Goal: Information Seeking & Learning: Check status

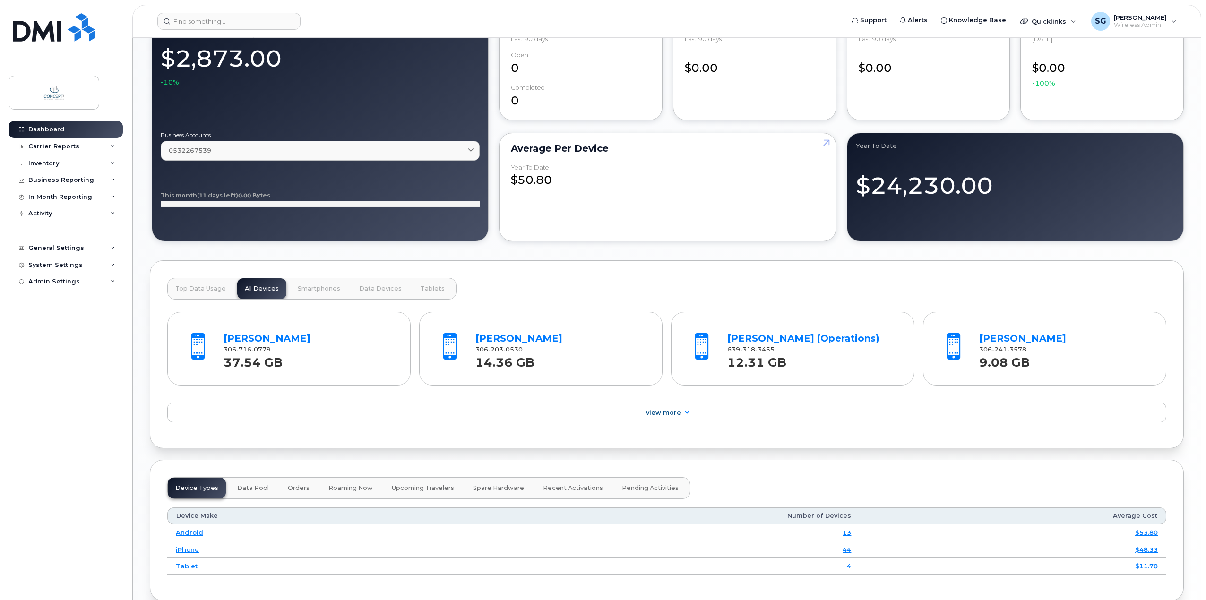
scroll to position [756, 0]
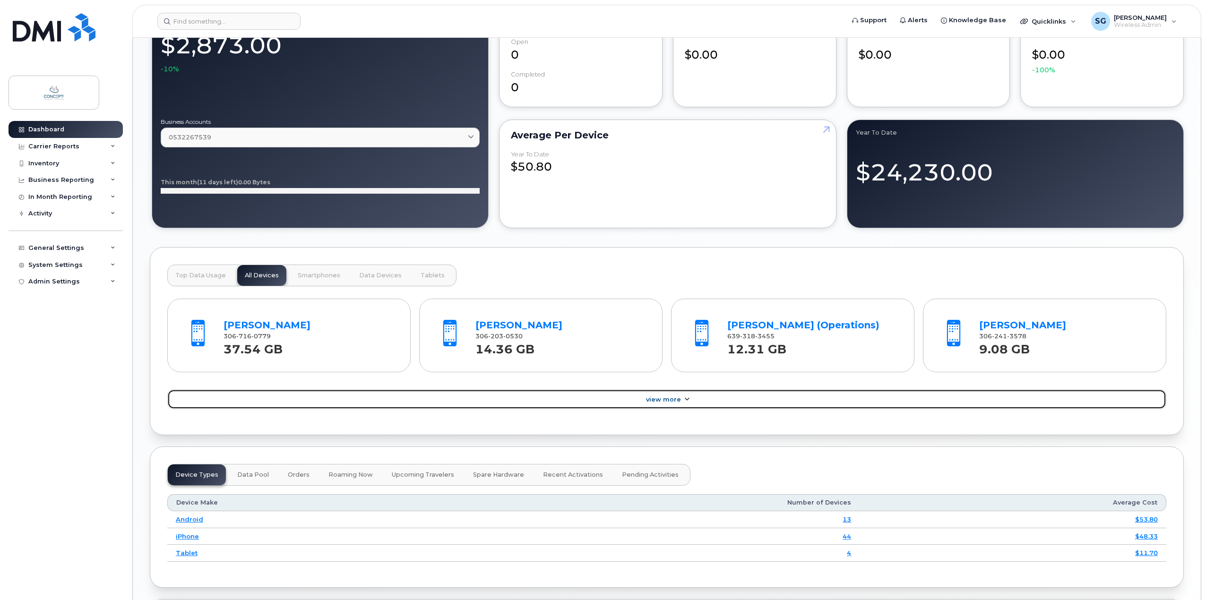
click at [687, 399] on icon at bounding box center [687, 400] width 8 height 6
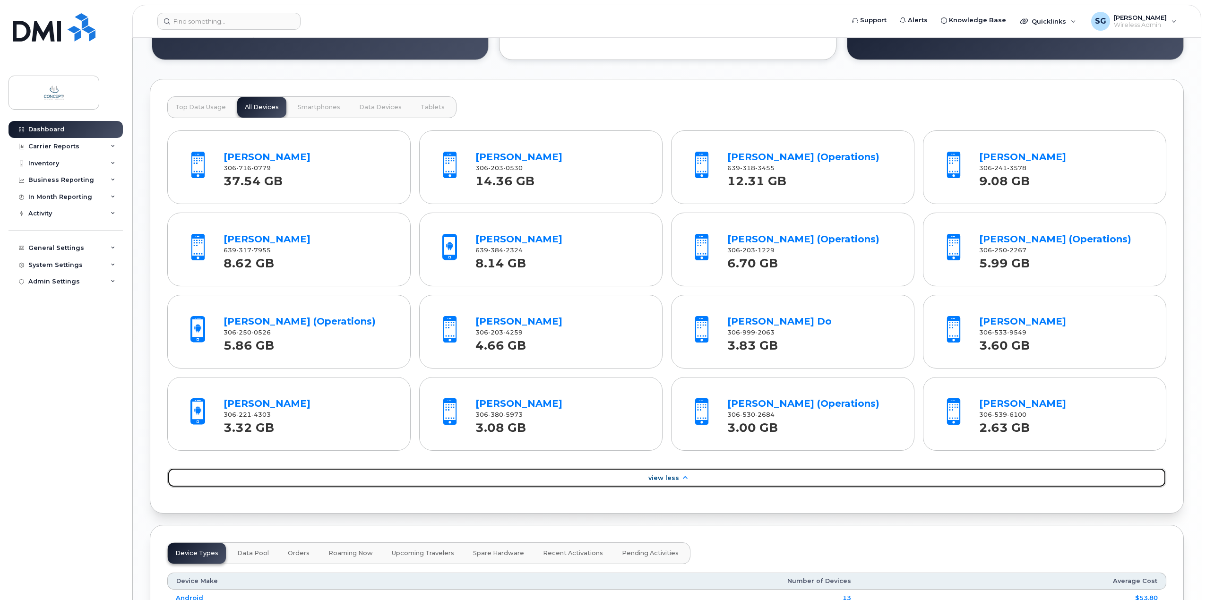
scroll to position [945, 0]
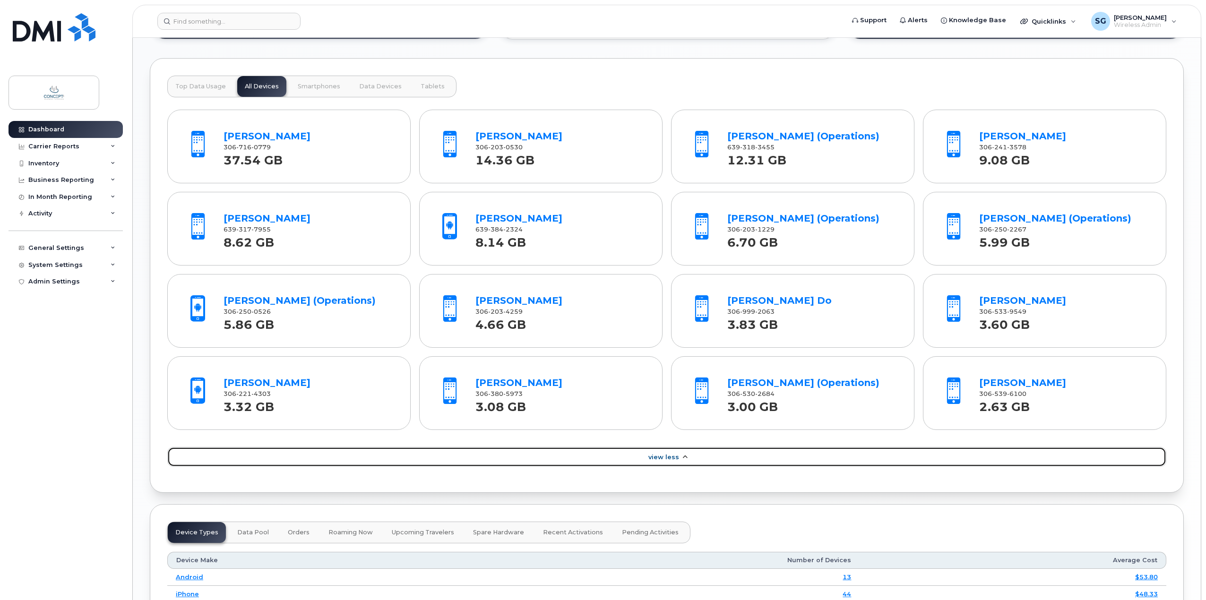
click at [670, 462] on link "View Less" at bounding box center [666, 457] width 999 height 20
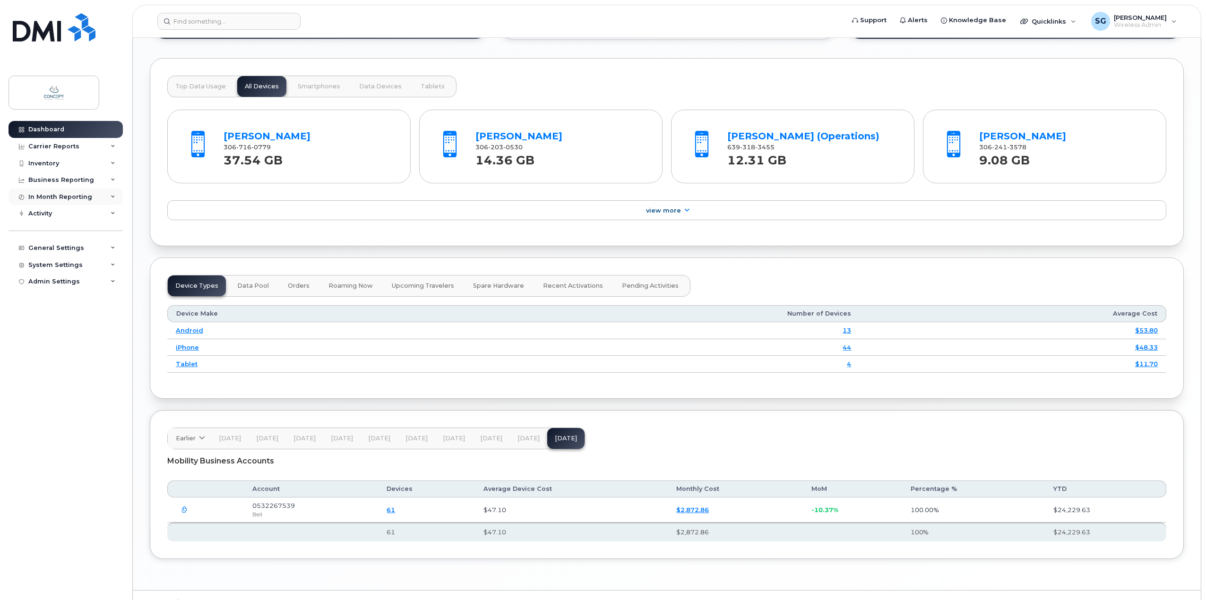
click at [58, 199] on div "In Month Reporting" at bounding box center [60, 197] width 64 height 8
click at [60, 218] on div "Data Usage" at bounding box center [52, 214] width 38 height 9
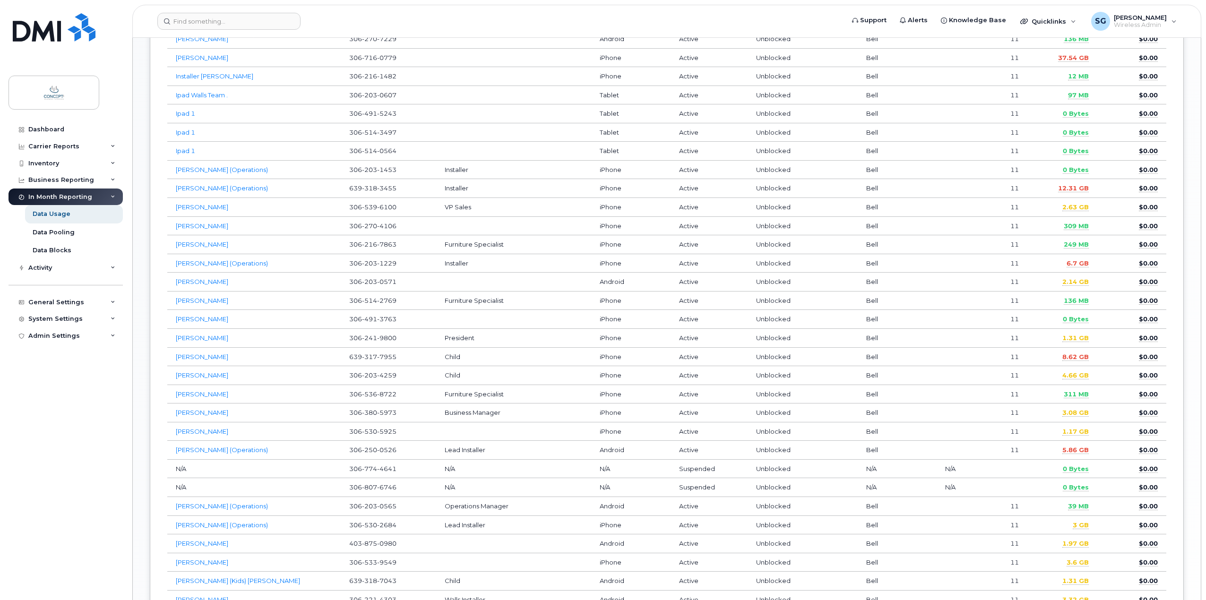
scroll to position [945, 0]
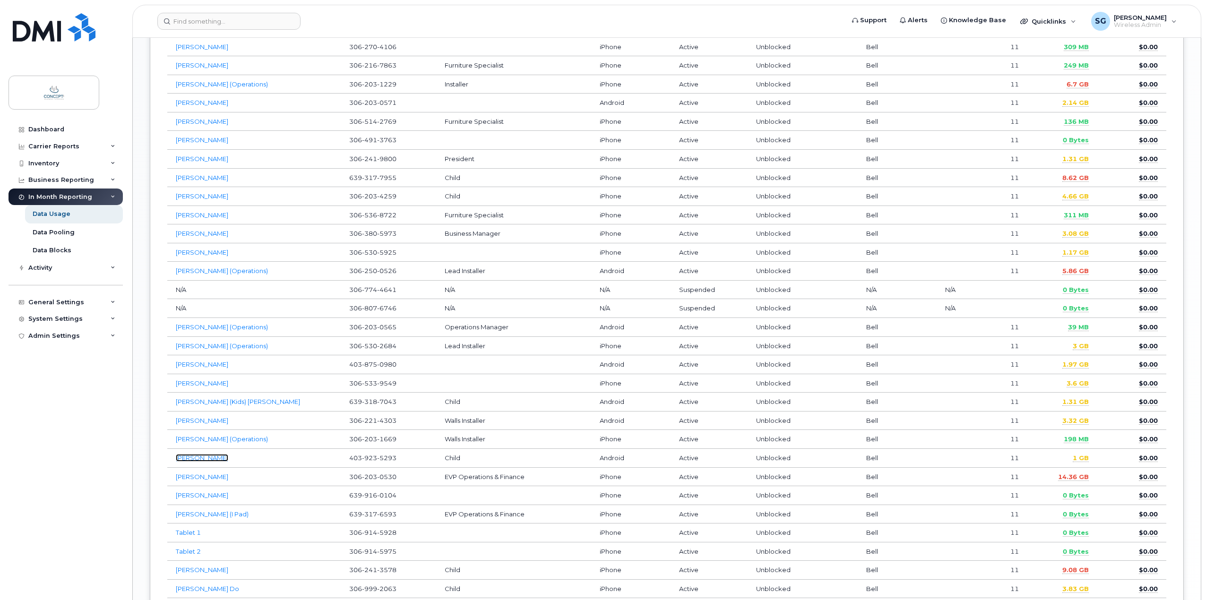
click at [211, 461] on link "Sophie Glauser" at bounding box center [202, 458] width 52 height 8
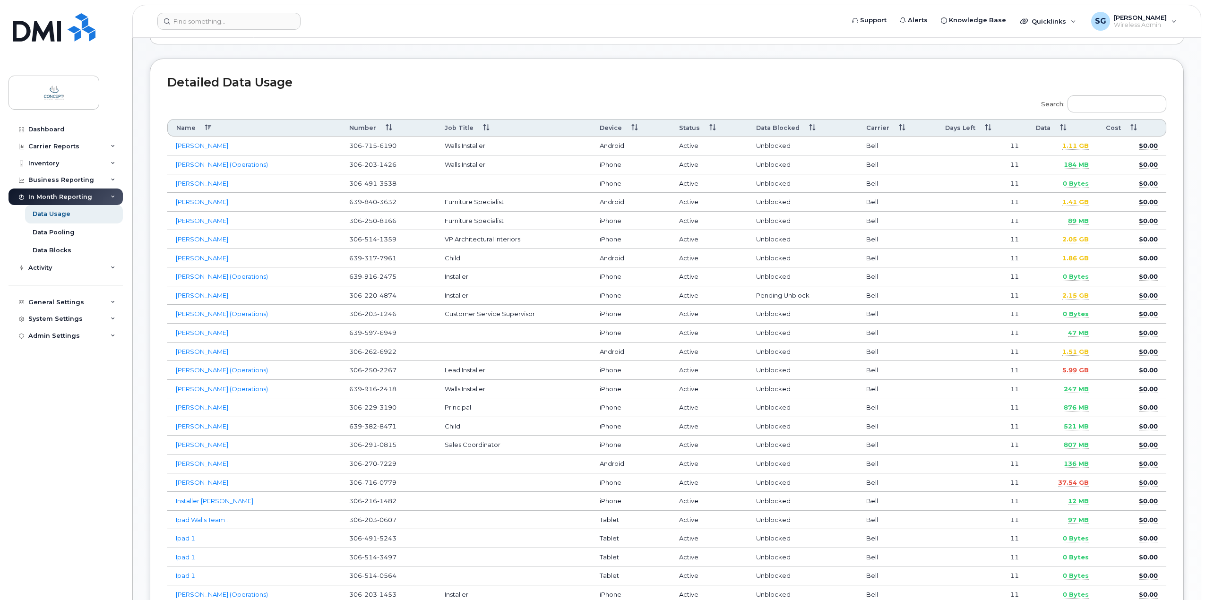
scroll to position [331, 0]
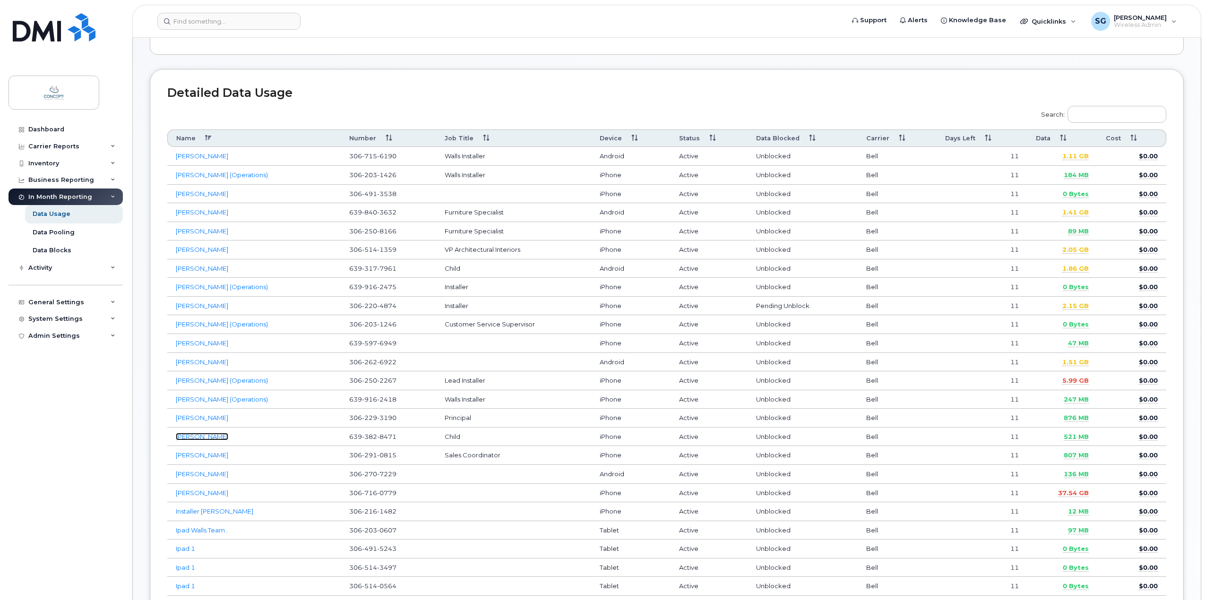
click at [194, 437] on link "[PERSON_NAME]" at bounding box center [202, 437] width 52 height 8
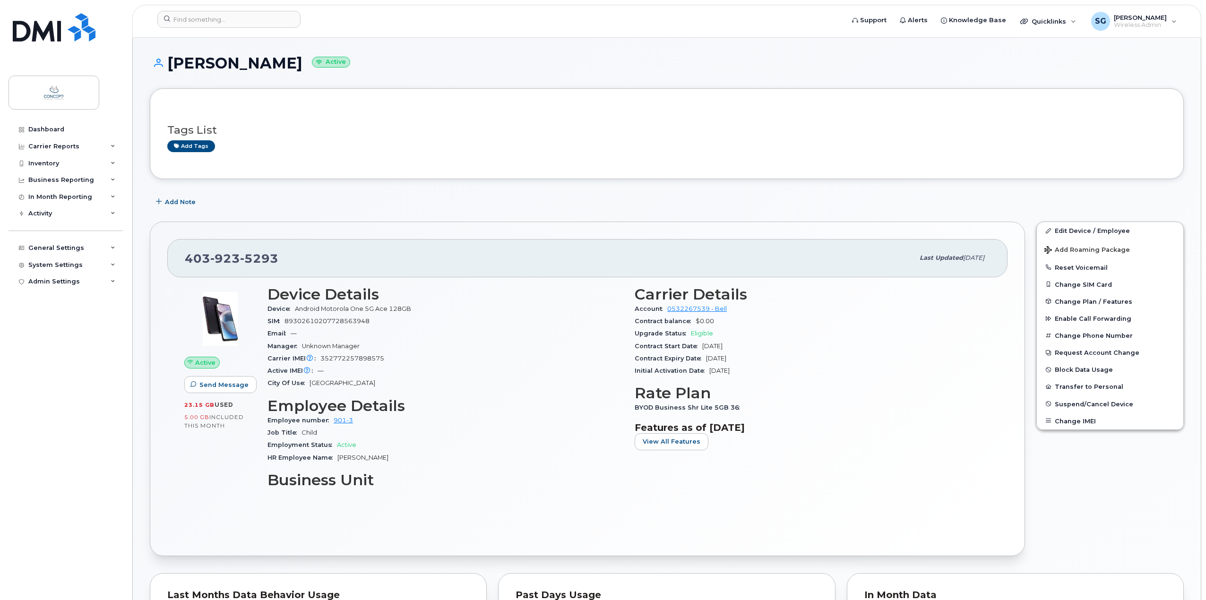
click at [459, 305] on div "Device Android Motorola One 5G Ace 128GB" at bounding box center [446, 309] width 356 height 12
click at [800, 341] on div "Contract Start Date Oct 02, 2023" at bounding box center [813, 346] width 356 height 12
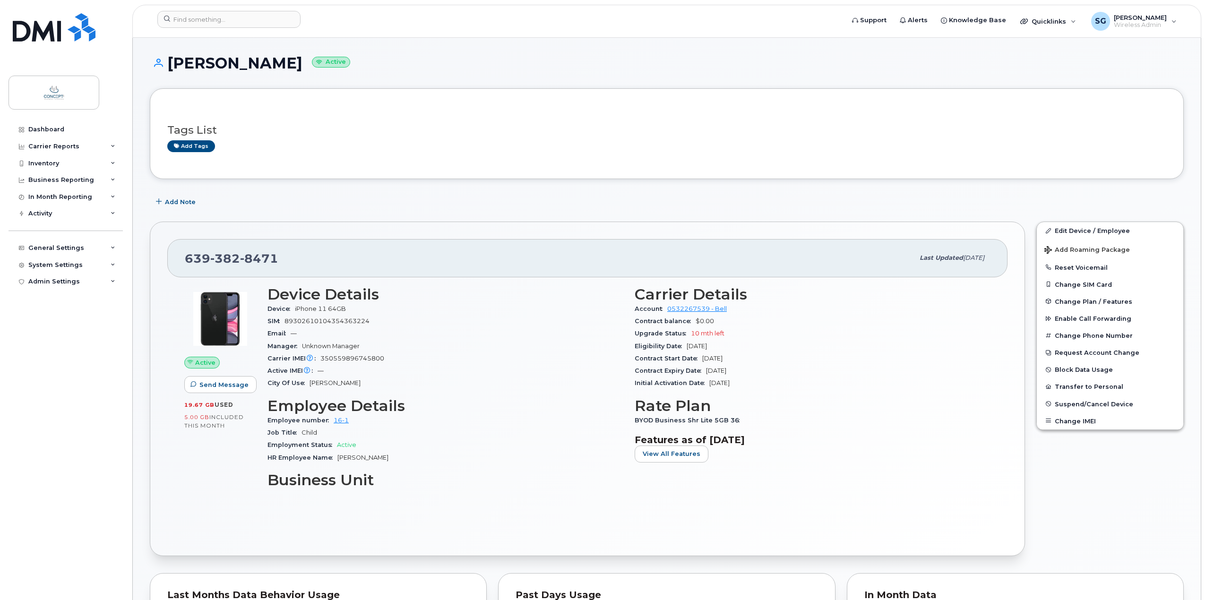
click at [882, 354] on div "Contract Start Date [DATE]" at bounding box center [813, 359] width 356 height 12
click at [73, 124] on link "Dashboard" at bounding box center [66, 129] width 114 height 17
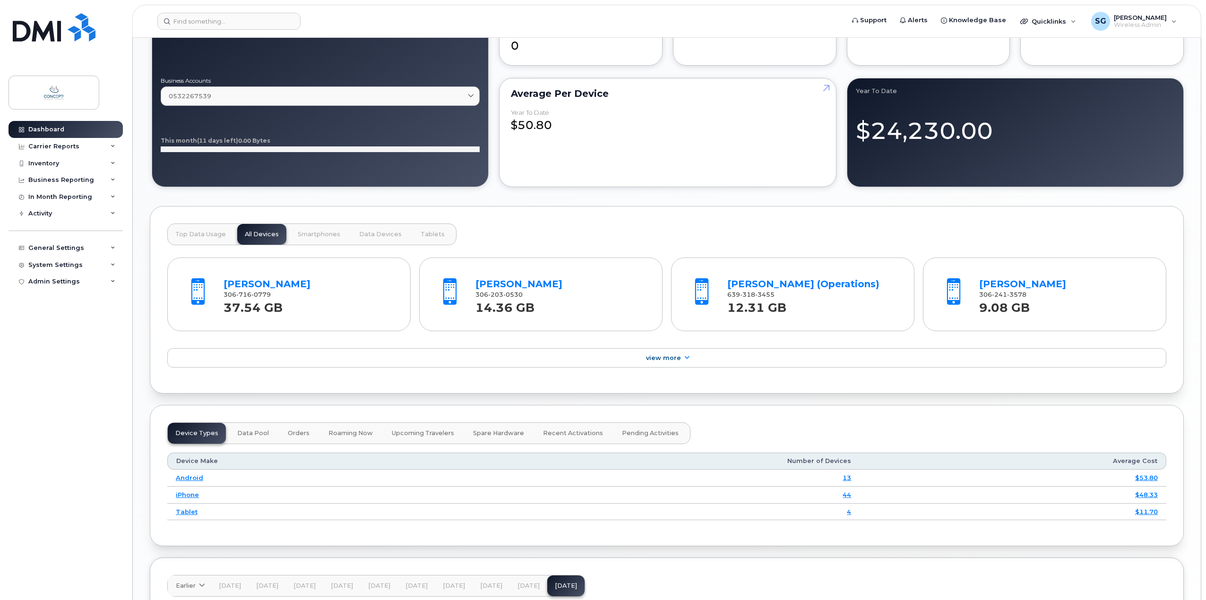
scroll to position [898, 0]
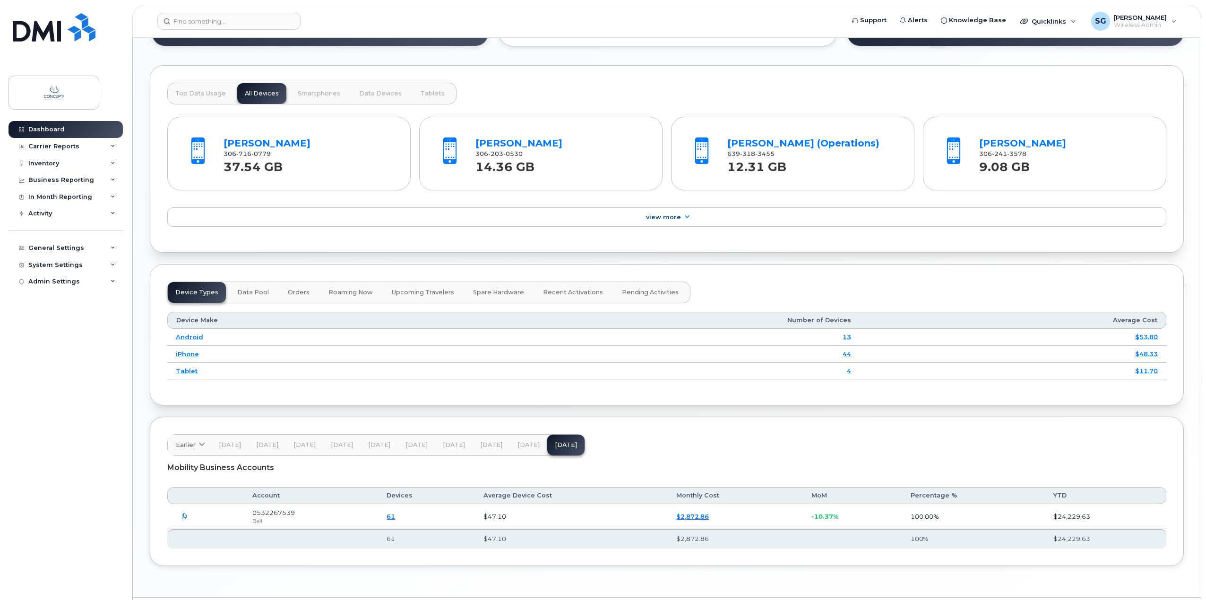
click at [320, 140] on div "Ian Poetker" at bounding box center [309, 144] width 170 height 14
click at [254, 138] on link "Ian Poetker" at bounding box center [267, 143] width 87 height 11
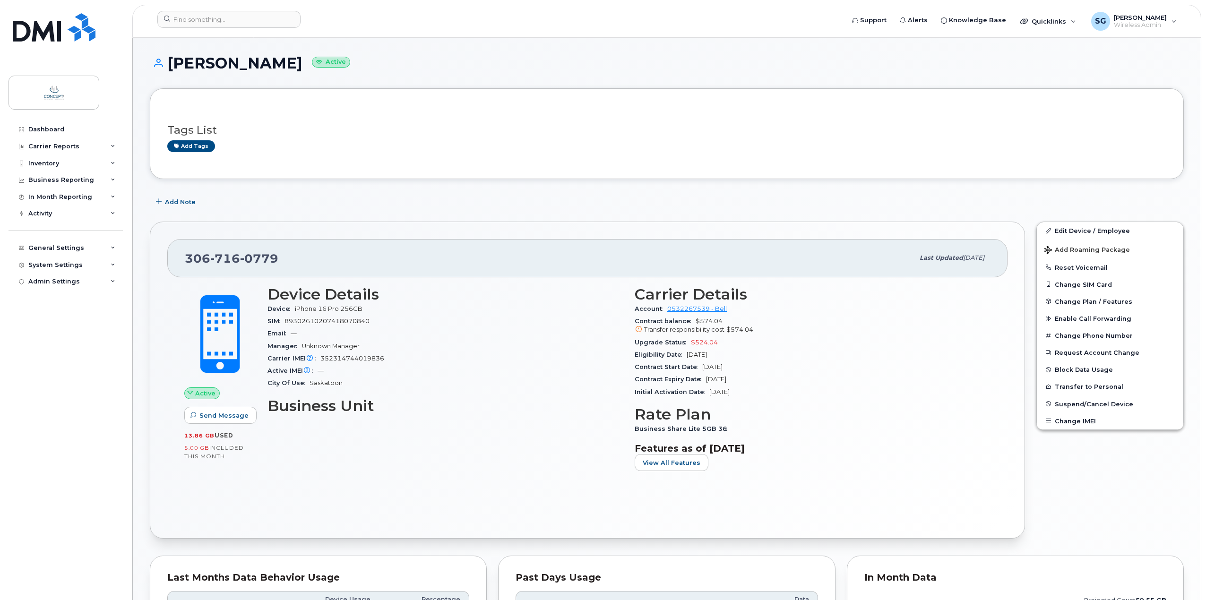
click at [969, 400] on div "Carrier Details Account 0532267539 - Bell Contract balance $574.04 Transfer res…" at bounding box center [812, 382] width 367 height 205
click at [42, 193] on div "In Month Reporting" at bounding box center [60, 197] width 64 height 8
click at [65, 215] on div "Data Usage" at bounding box center [52, 214] width 38 height 9
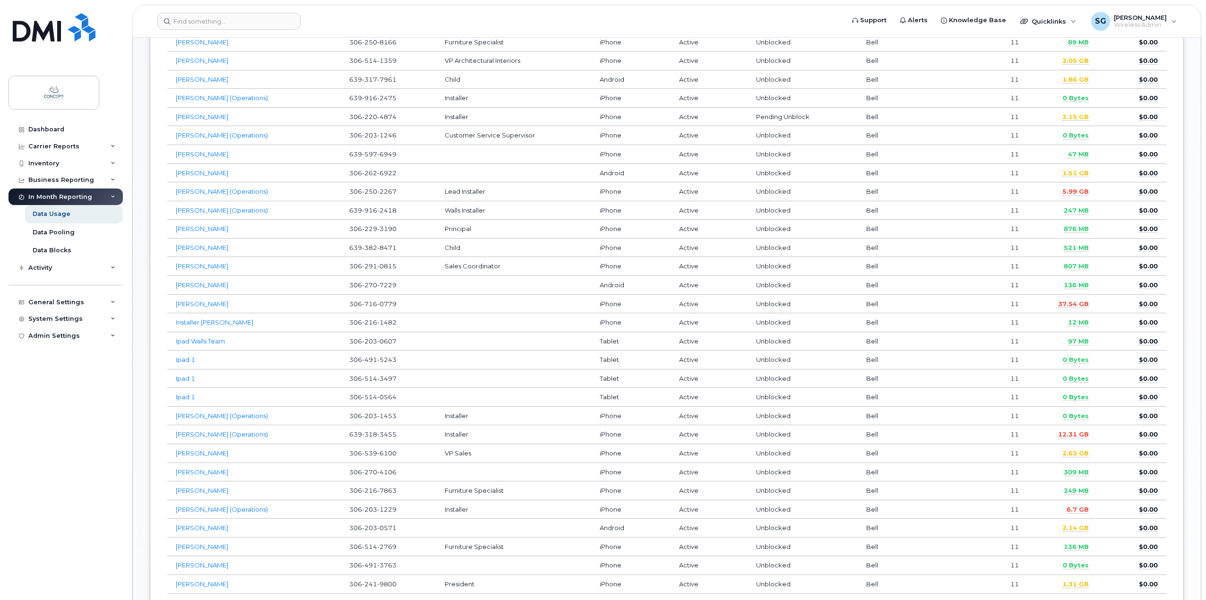
scroll to position [331, 0]
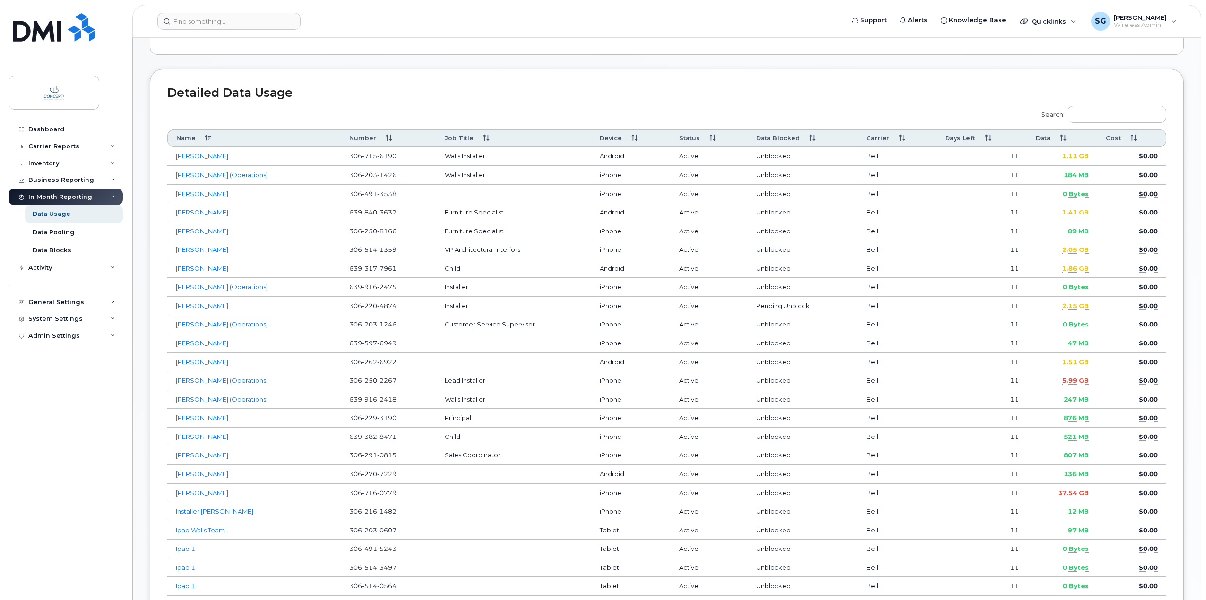
click at [633, 296] on td "iPhone" at bounding box center [630, 287] width 79 height 19
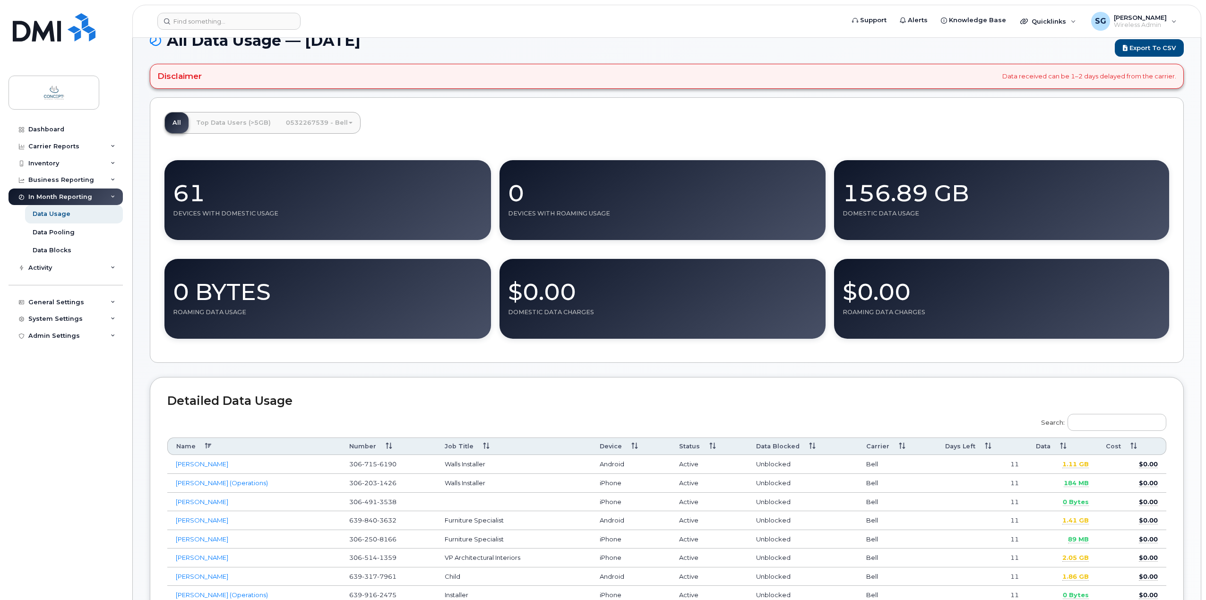
scroll to position [0, 0]
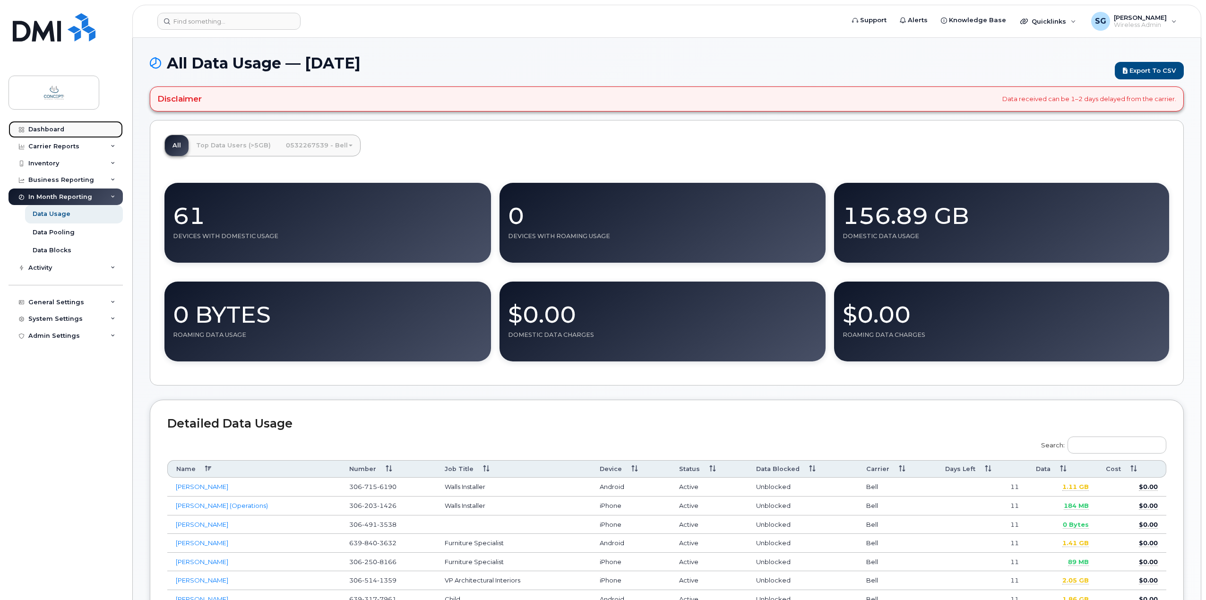
drag, startPoint x: 41, startPoint y: 129, endPoint x: 78, endPoint y: 126, distance: 37.0
click at [41, 129] on div "Dashboard" at bounding box center [46, 130] width 36 height 8
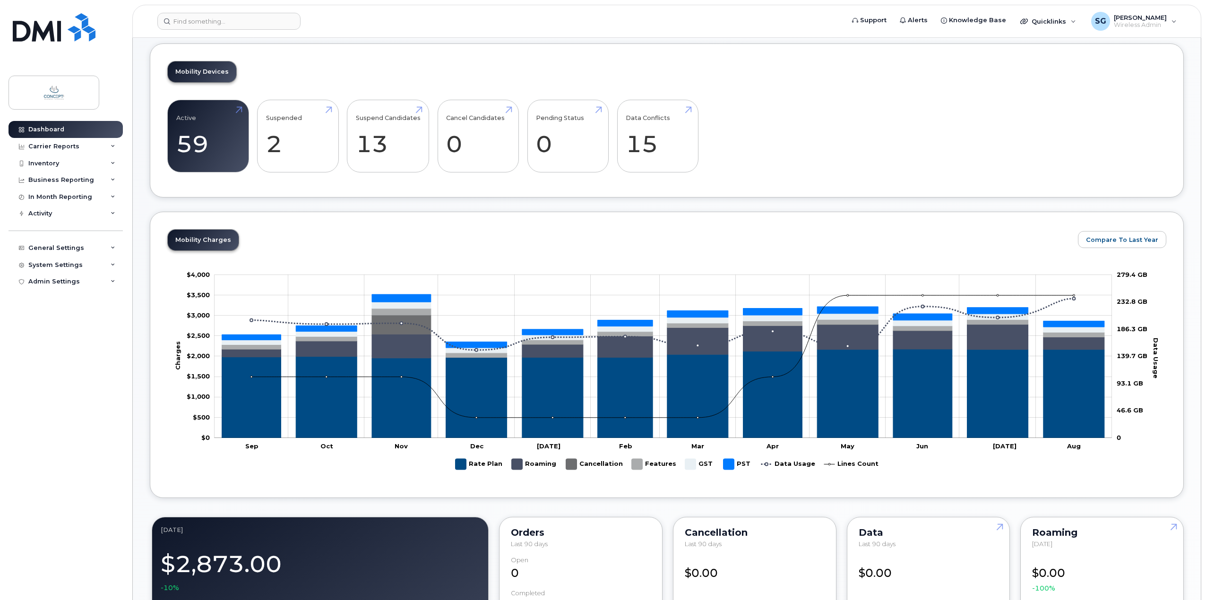
scroll to position [236, 0]
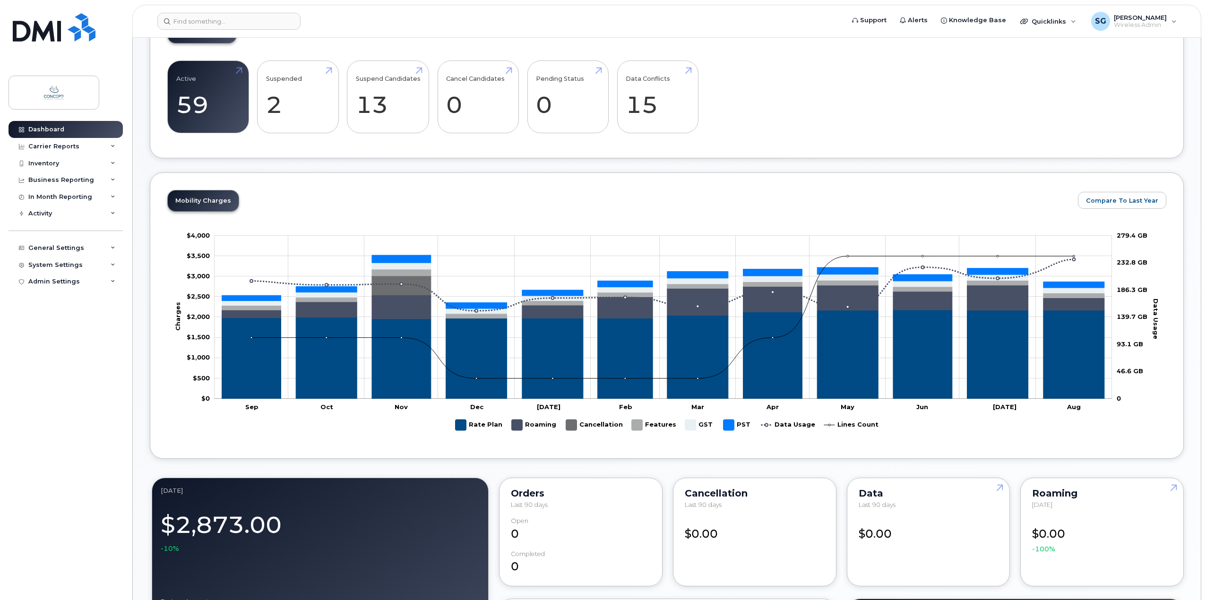
click at [594, 160] on div "[DATE] Billing Cycle Process Waiting for Bill Files details Approvals Managers …" at bounding box center [667, 538] width 1034 height 1377
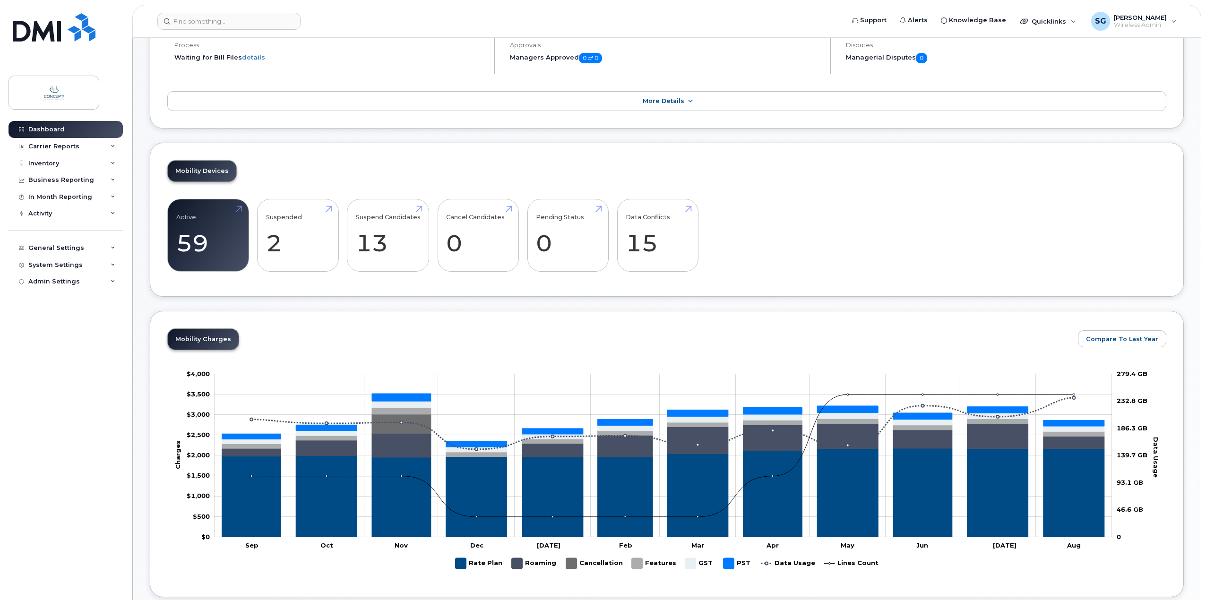
scroll to position [0, 0]
